Goal: Task Accomplishment & Management: Manage account settings

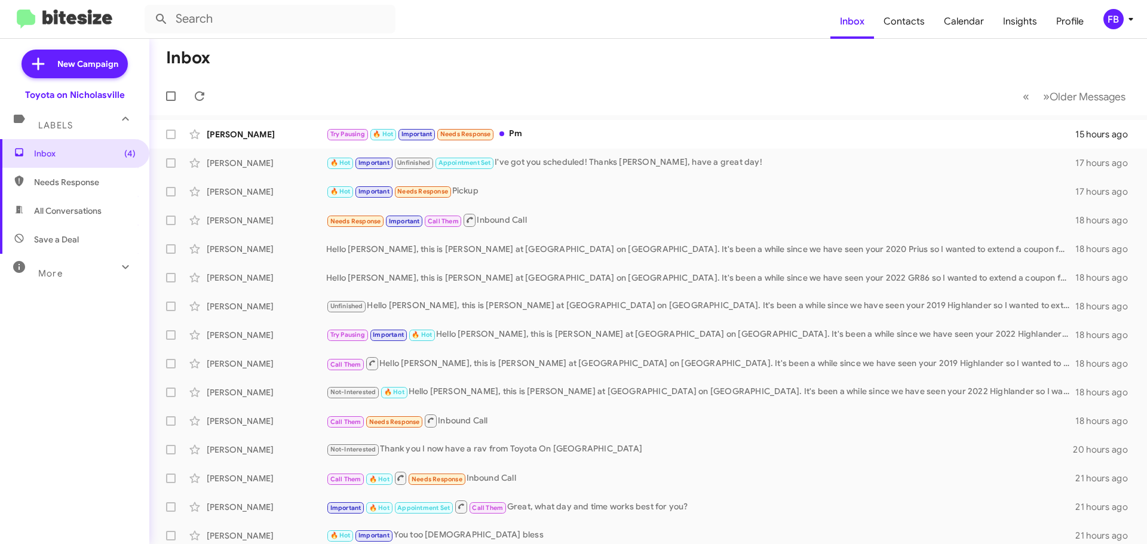
click at [68, 226] on span "Save a Deal" at bounding box center [74, 239] width 149 height 29
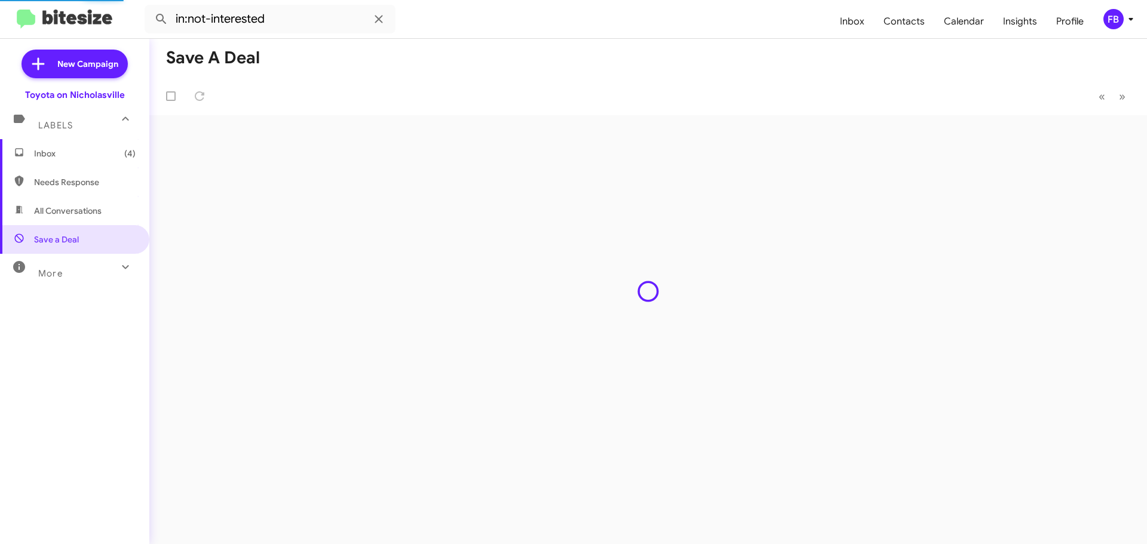
click at [111, 216] on span "All Conversations" at bounding box center [74, 211] width 149 height 29
type input "in:all-conversations"
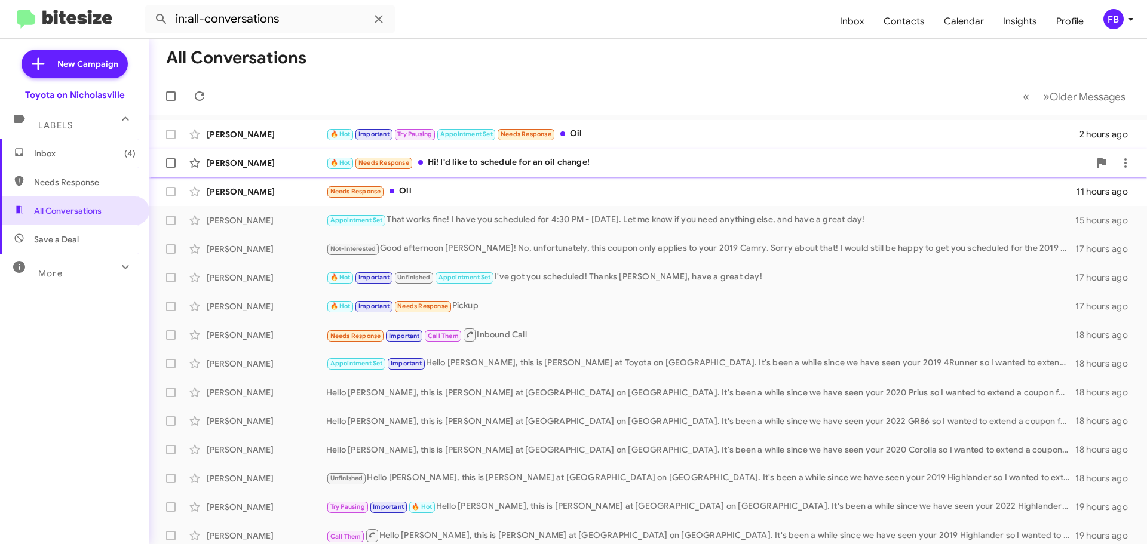
click at [524, 165] on div "🔥 Hot Needs Response Hi! I'd like to schedule for an oil change!" at bounding box center [707, 163] width 763 height 14
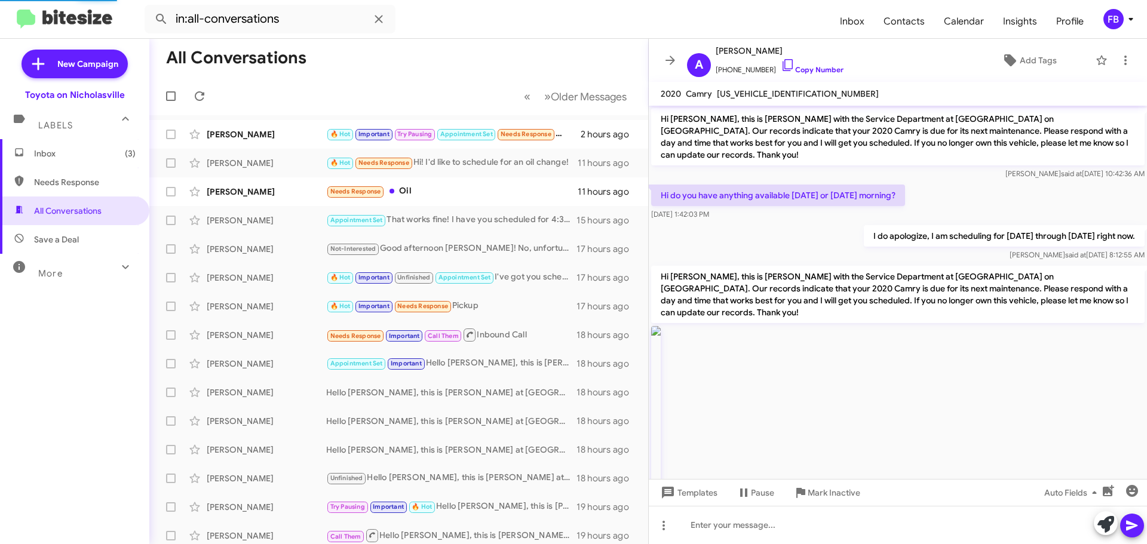
scroll to position [1706, 0]
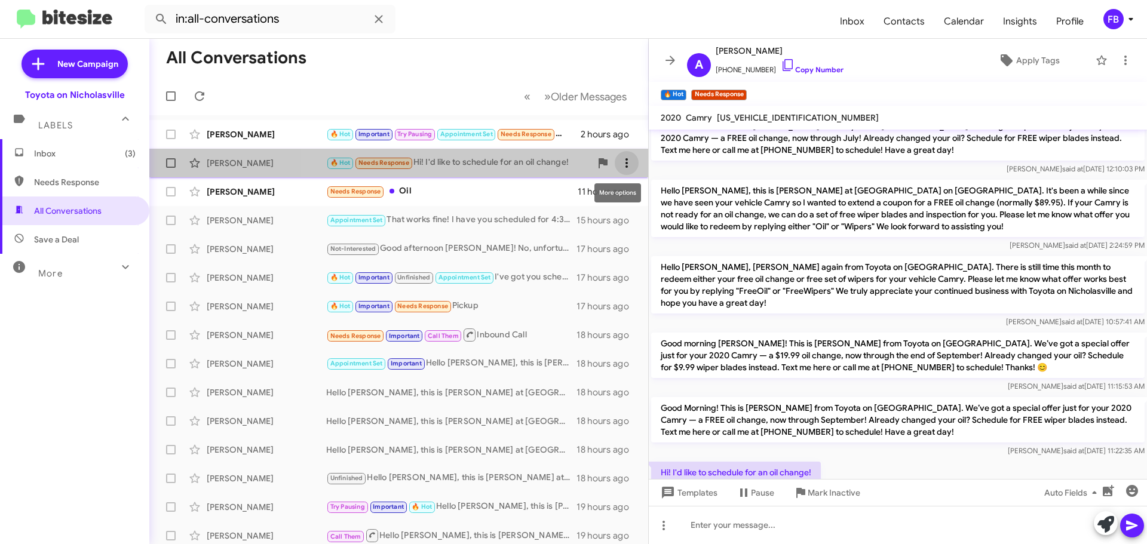
click at [625, 159] on icon at bounding box center [626, 163] width 2 height 10
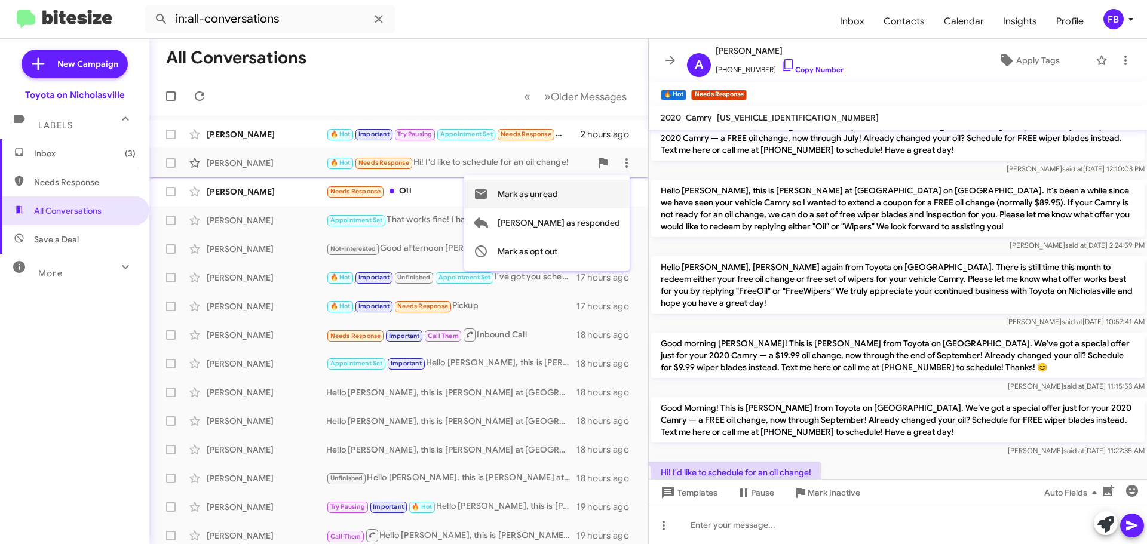
click at [558, 195] on span "Mark as unread" at bounding box center [528, 194] width 60 height 29
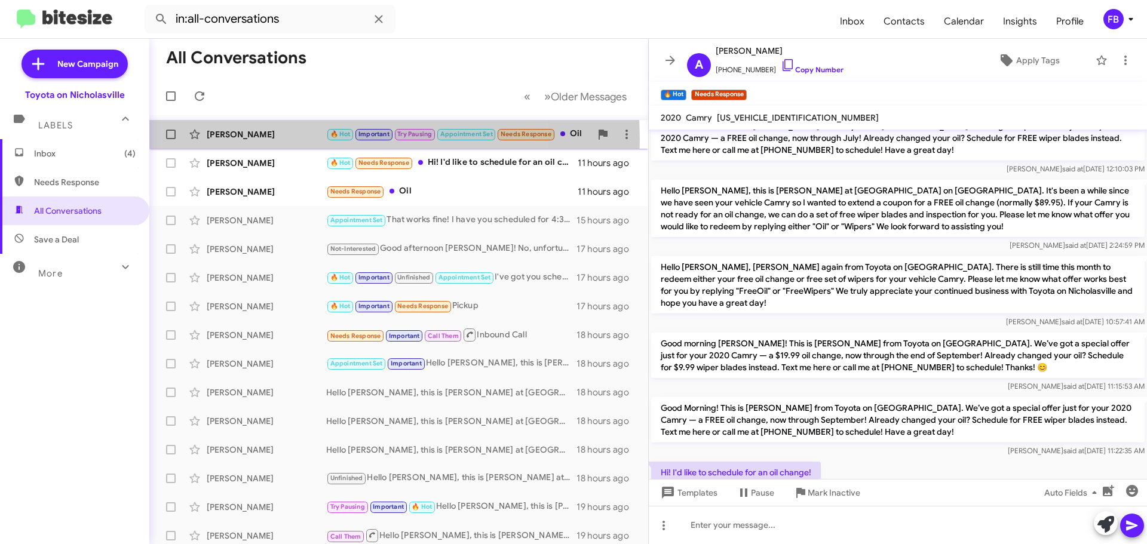
drag, startPoint x: 290, startPoint y: 140, endPoint x: 302, endPoint y: 145, distance: 12.3
click at [290, 140] on div "[PERSON_NAME]" at bounding box center [266, 134] width 119 height 12
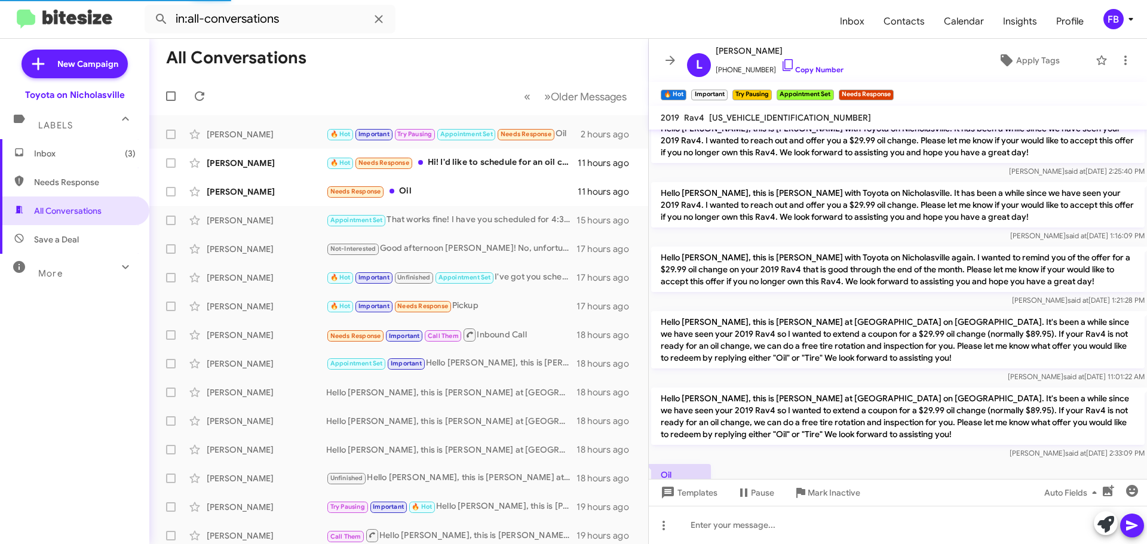
scroll to position [3292, 0]
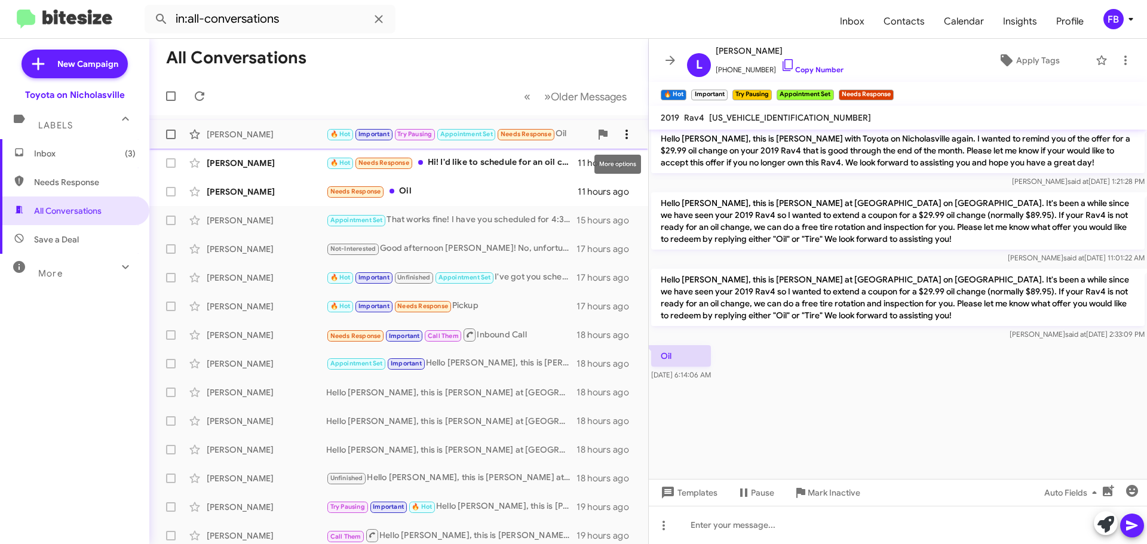
click at [623, 133] on icon at bounding box center [626, 134] width 14 height 14
click at [558, 165] on span "Mark as unread" at bounding box center [528, 165] width 60 height 29
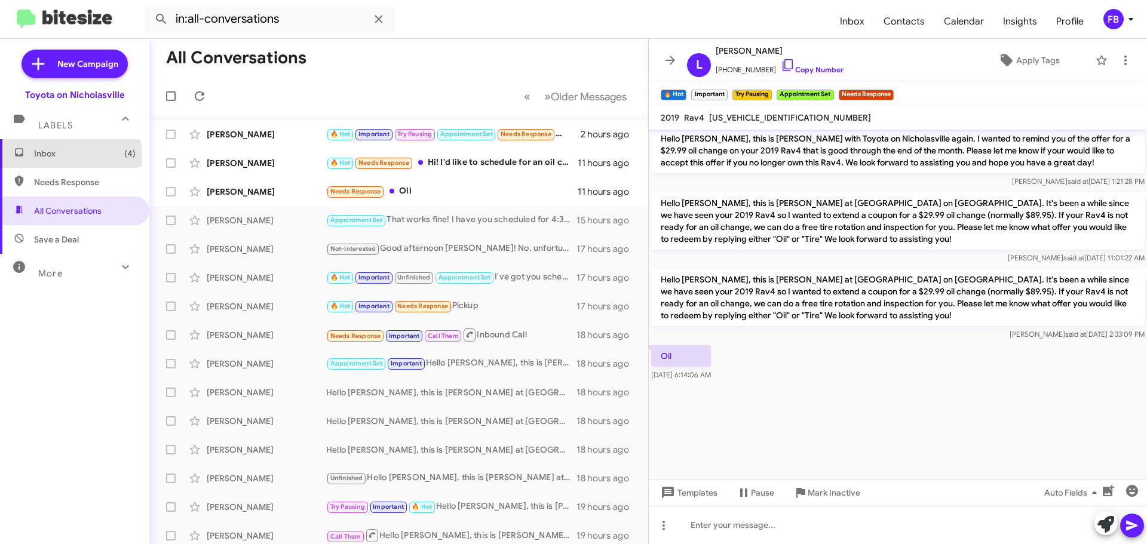
click at [46, 158] on span "Inbox (4)" at bounding box center [85, 154] width 102 height 12
